Goal: Information Seeking & Learning: Learn about a topic

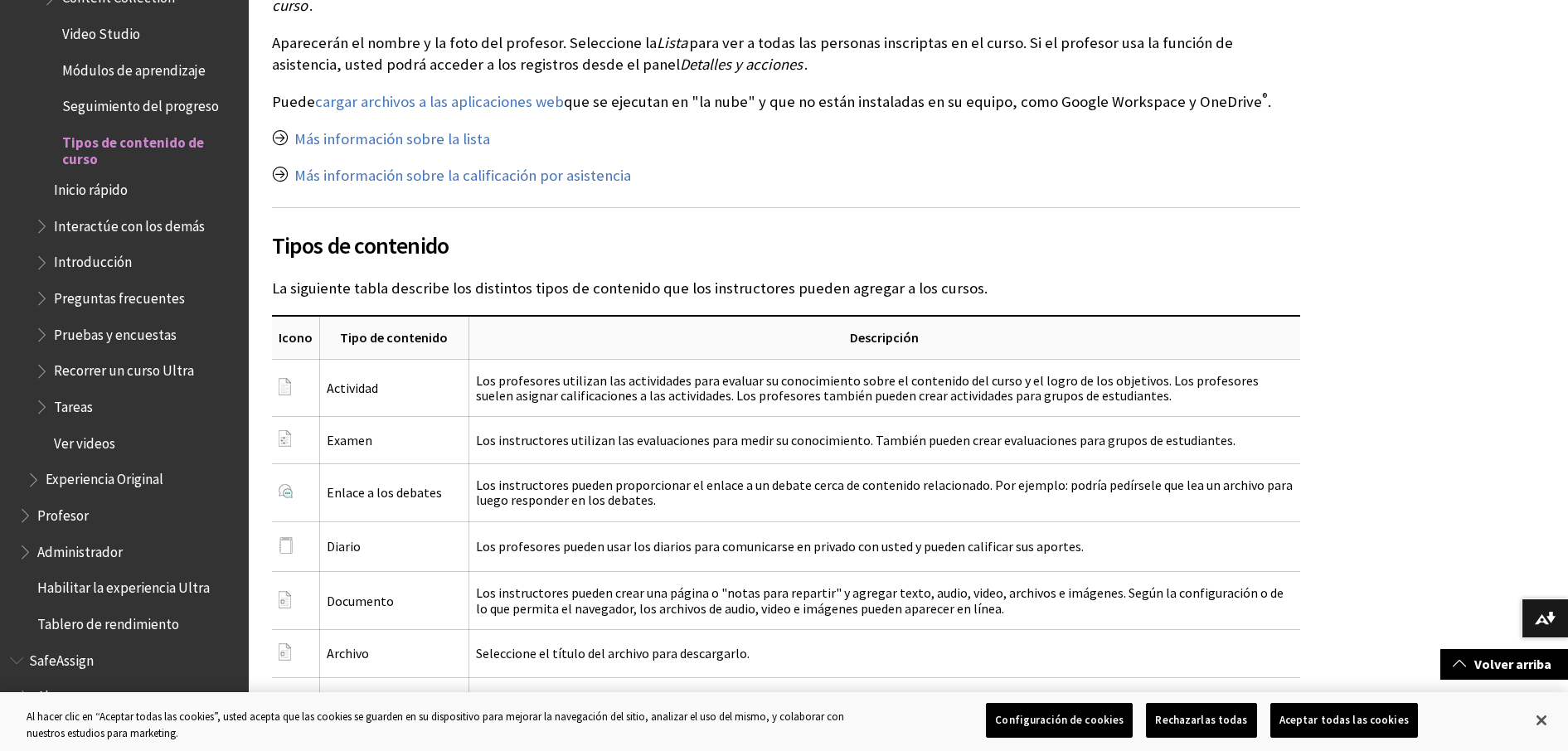
scroll to position [2071, 0]
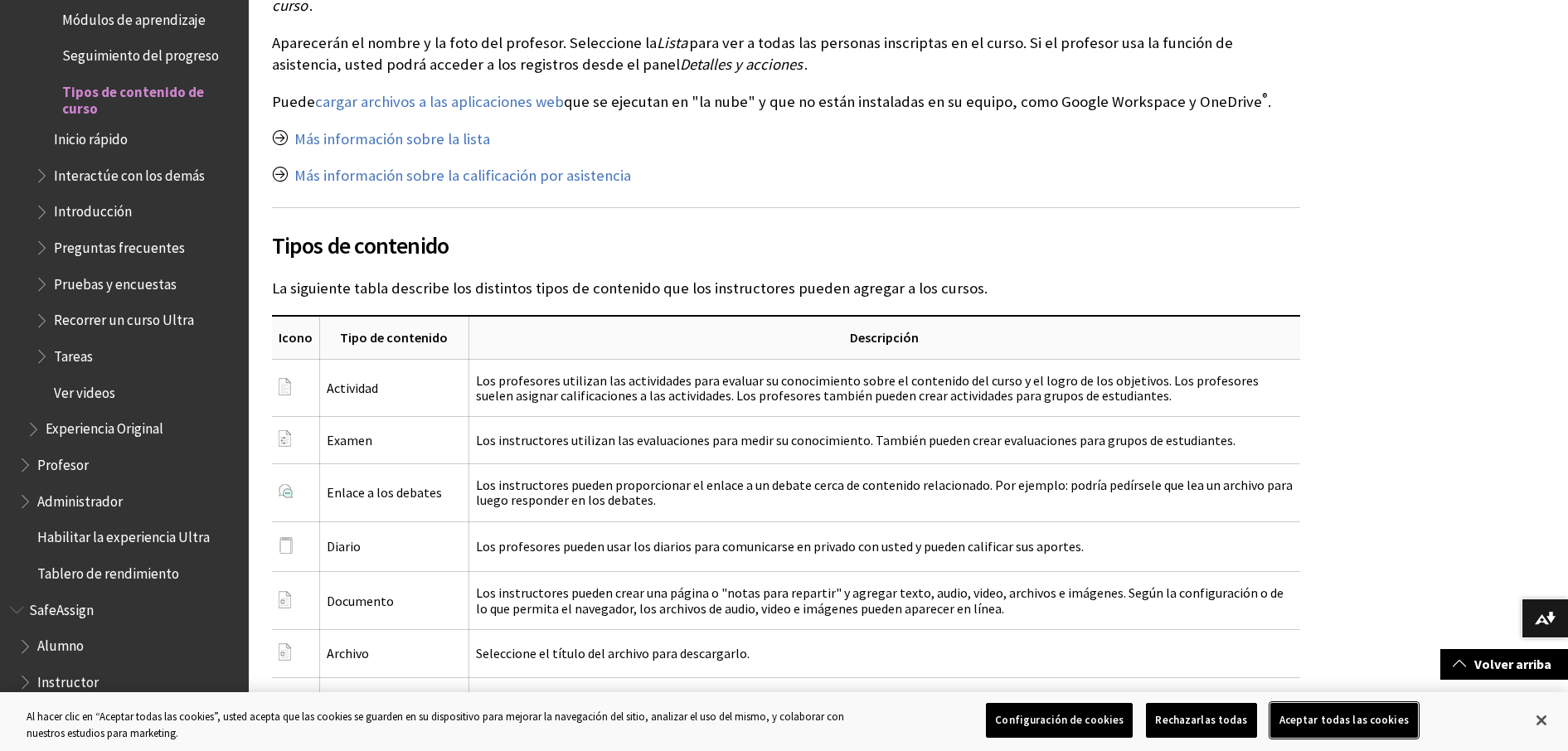
drag, startPoint x: 1325, startPoint y: 718, endPoint x: 1201, endPoint y: 712, distance: 124.1
click at [1325, 718] on button "Aceptar todas las cookies" at bounding box center [1344, 720] width 148 height 35
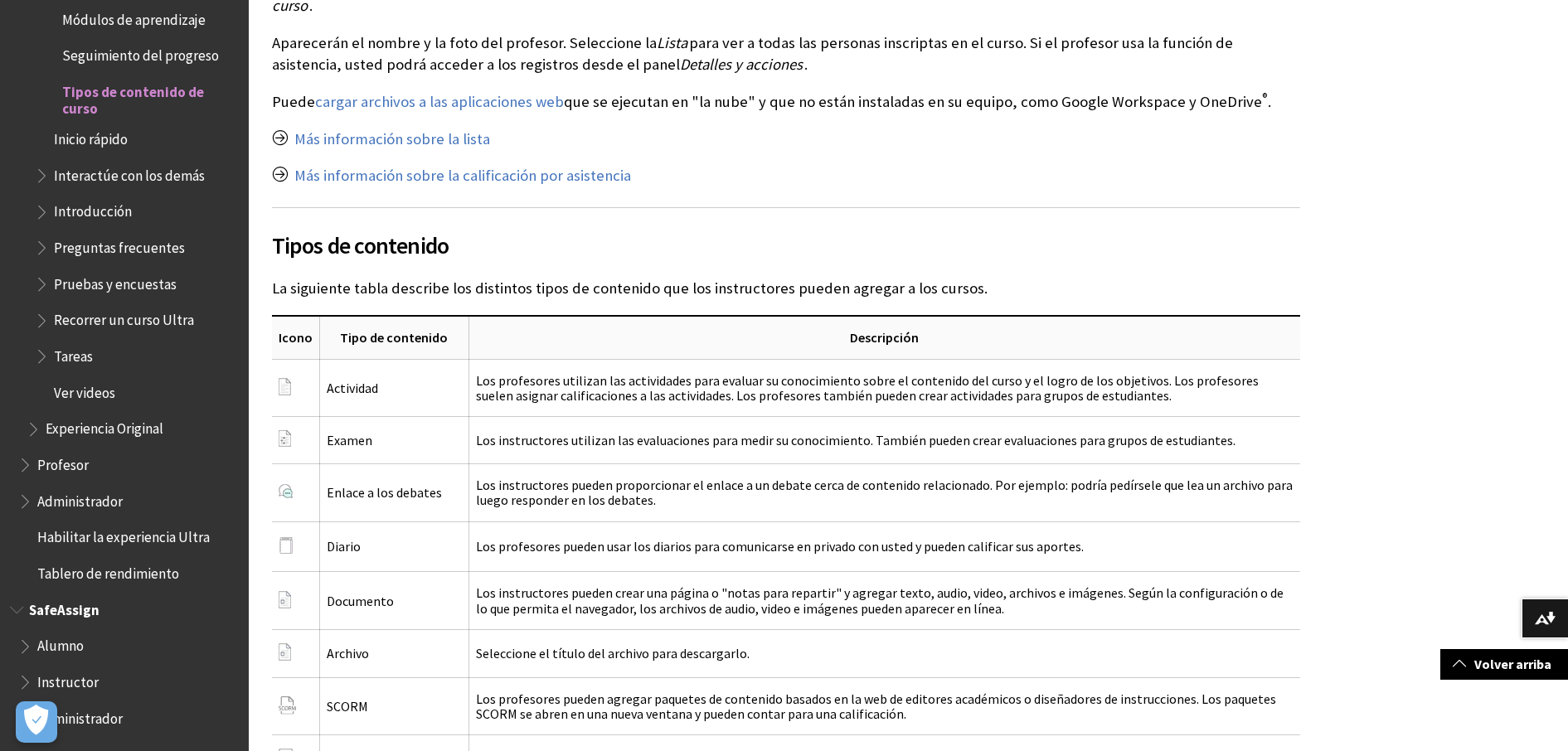
click at [26, 678] on span "Book outline for Blackboard SafeAssign" at bounding box center [27, 678] width 18 height 20
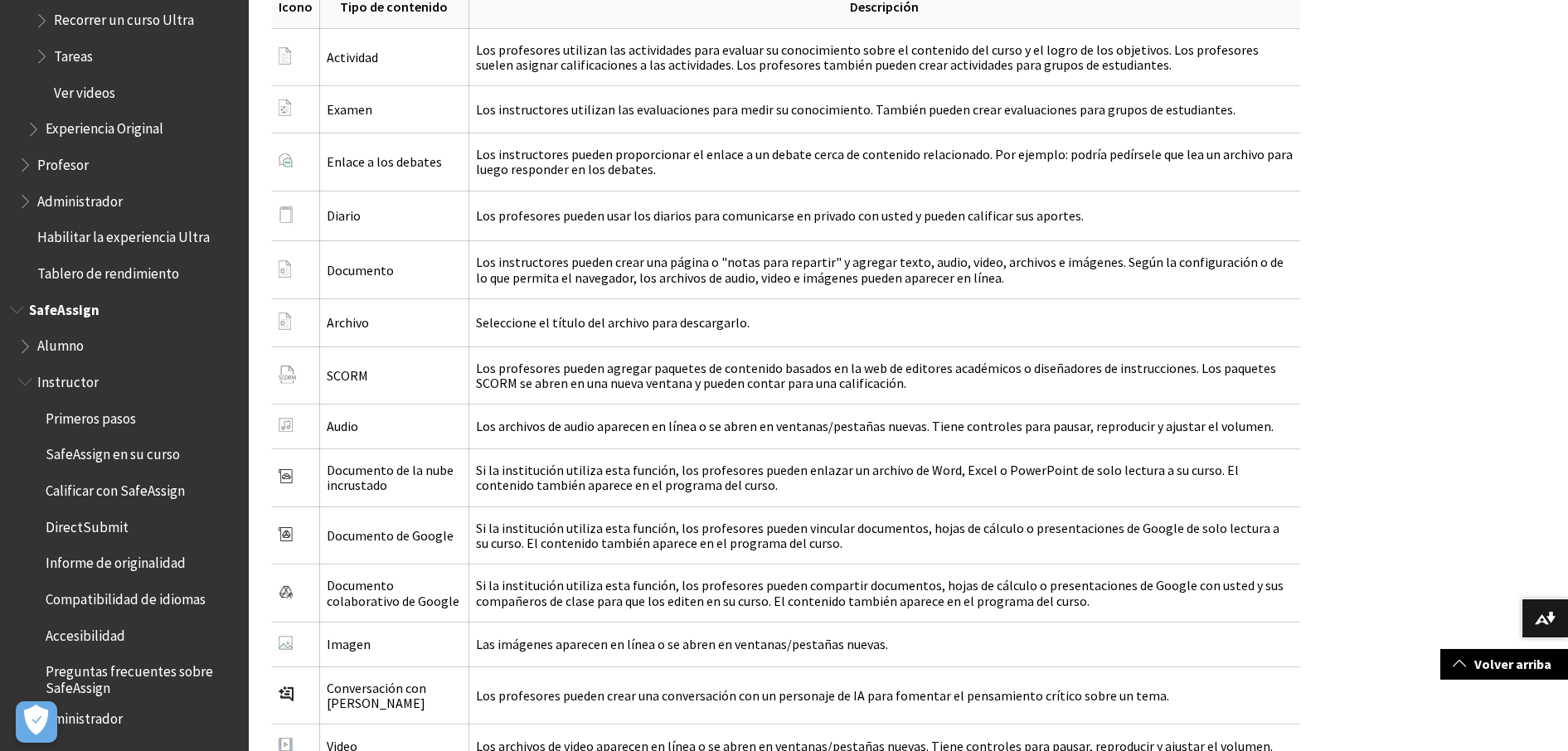
scroll to position [2416, 0]
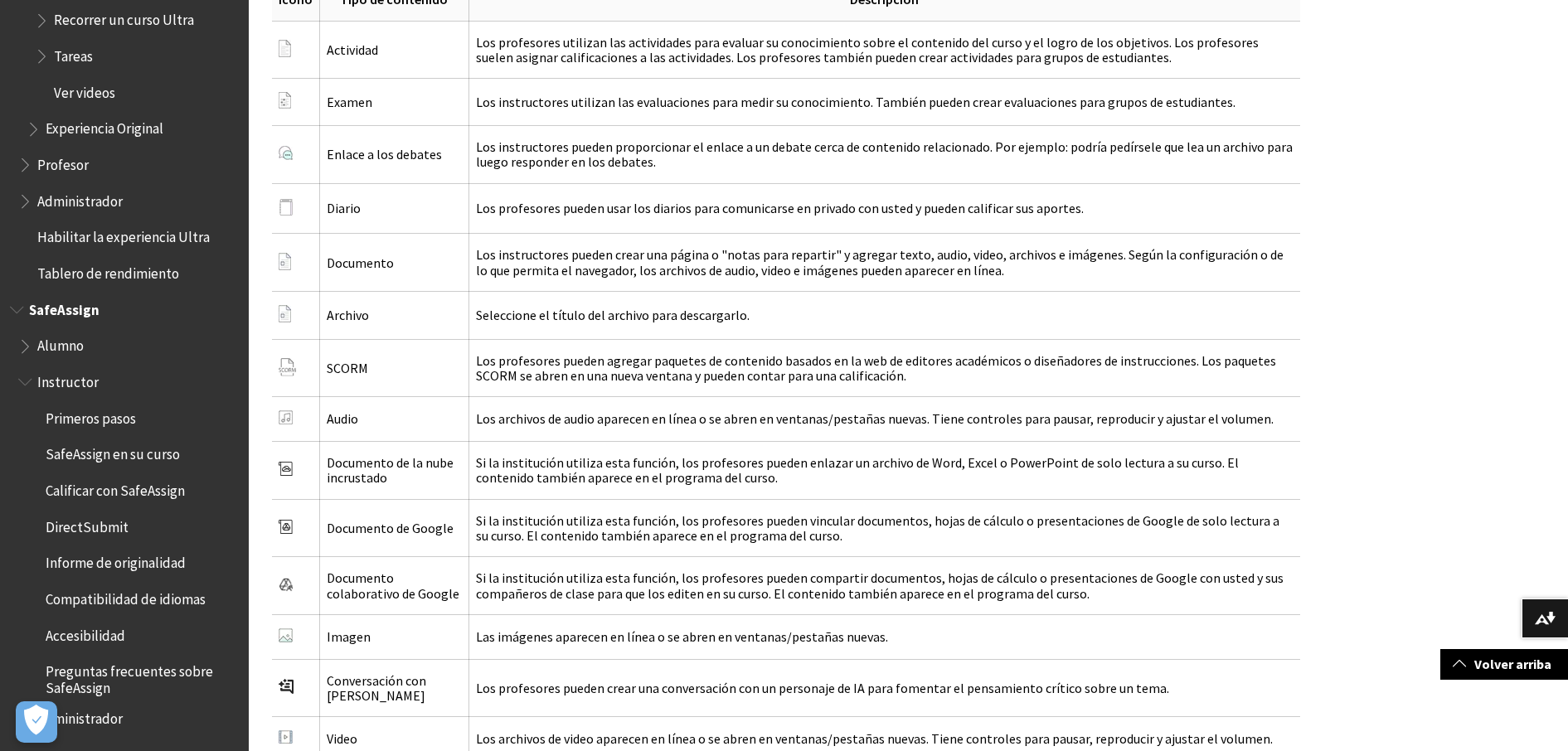
click at [95, 717] on span "Administrador" at bounding box center [80, 716] width 85 height 22
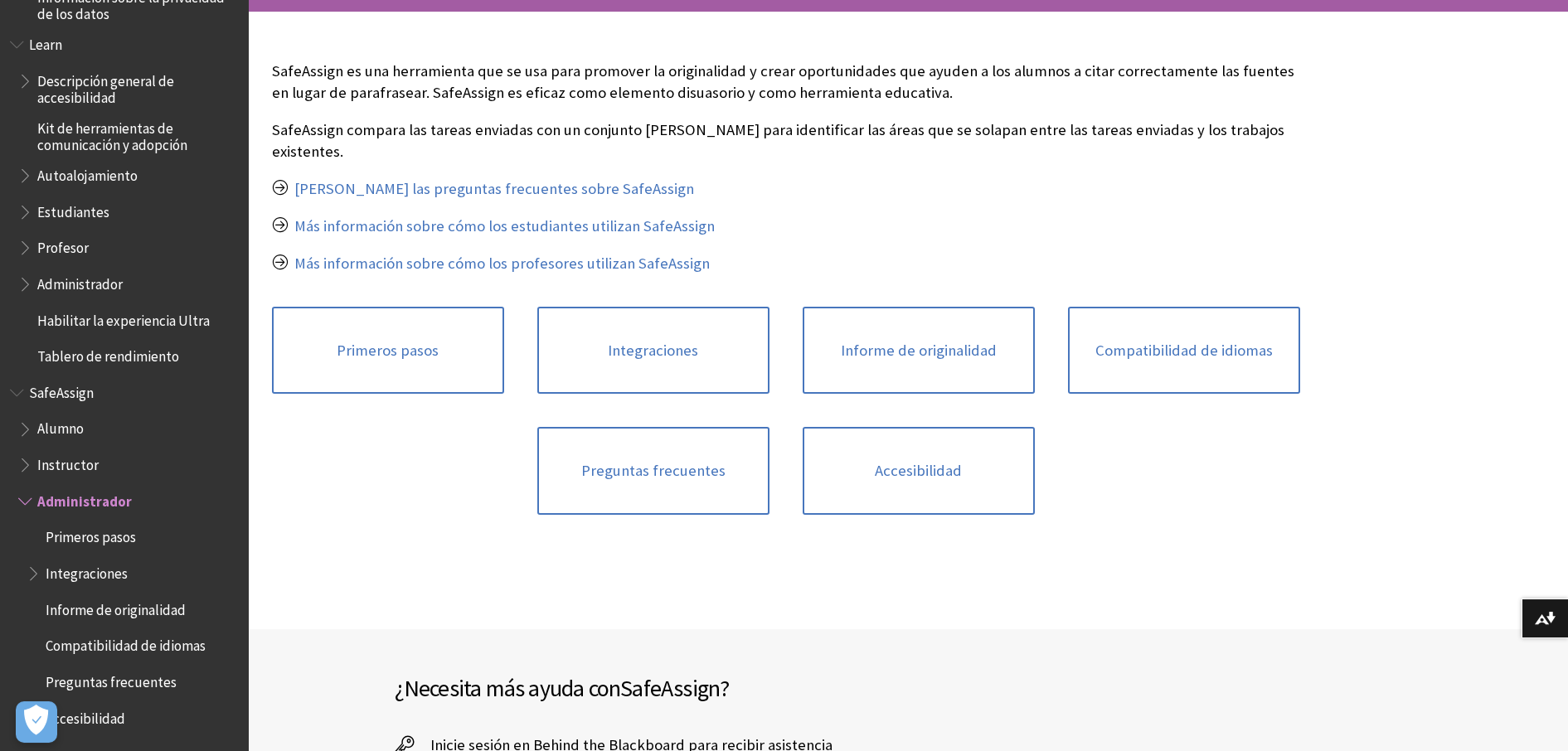
scroll to position [254, 0]
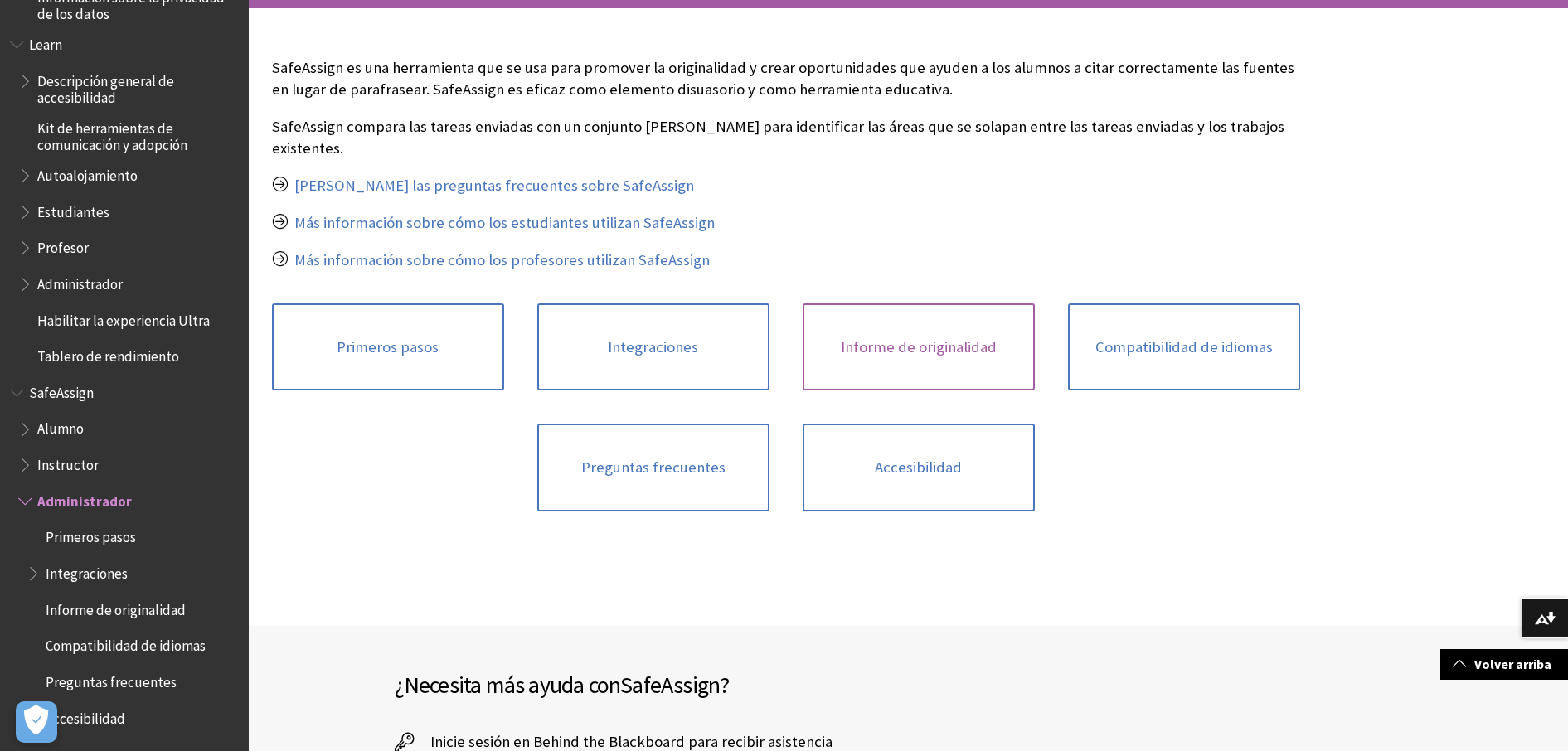
click at [900, 334] on link "Informe de originalidad" at bounding box center [918, 347] width 232 height 88
